Goal: Download file/media

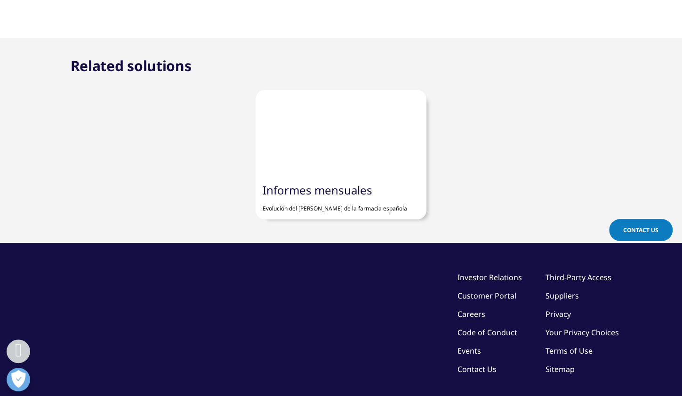
scroll to position [933, 0]
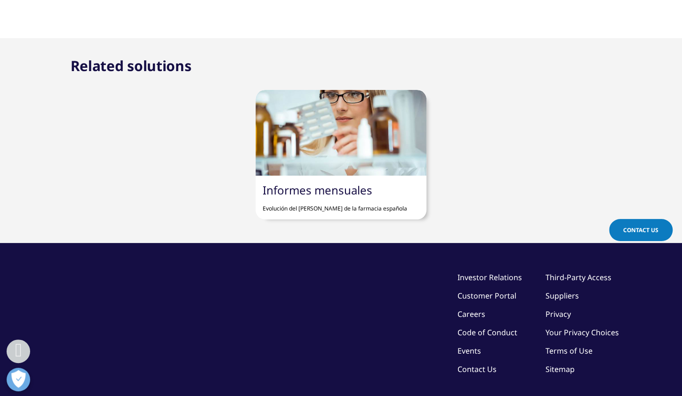
drag, startPoint x: 396, startPoint y: 206, endPoint x: 357, endPoint y: 147, distance: 71.0
click at [357, 147] on div at bounding box center [341, 133] width 171 height 86
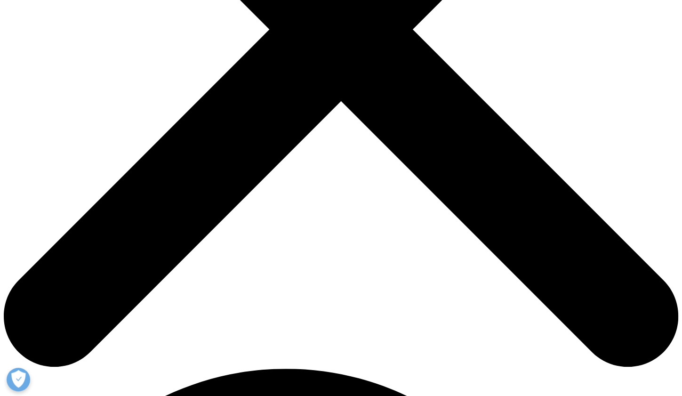
scroll to position [306, 0]
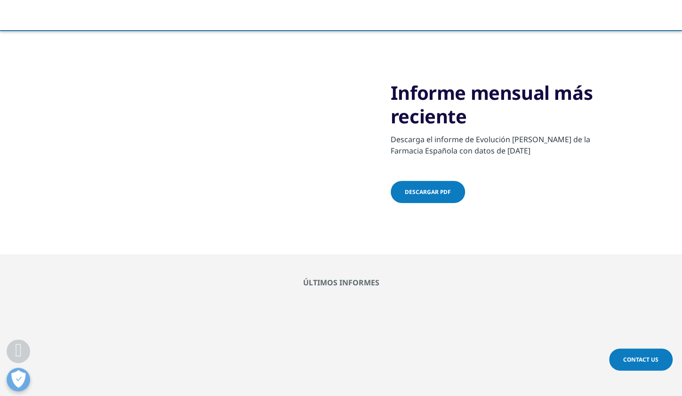
click at [425, 189] on span "Descargar pdf" at bounding box center [428, 192] width 46 height 8
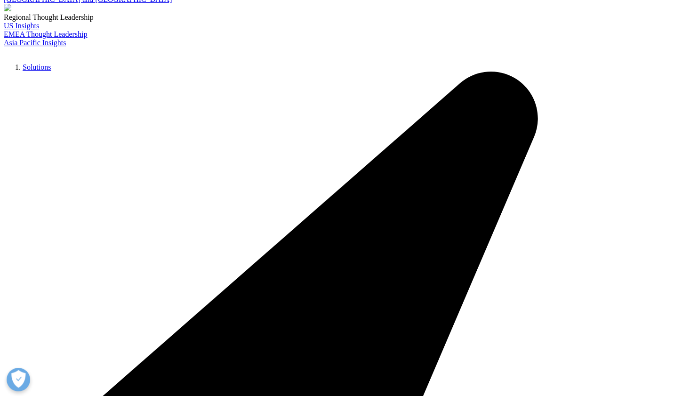
scroll to position [138, 0]
